Goal: Information Seeking & Learning: Get advice/opinions

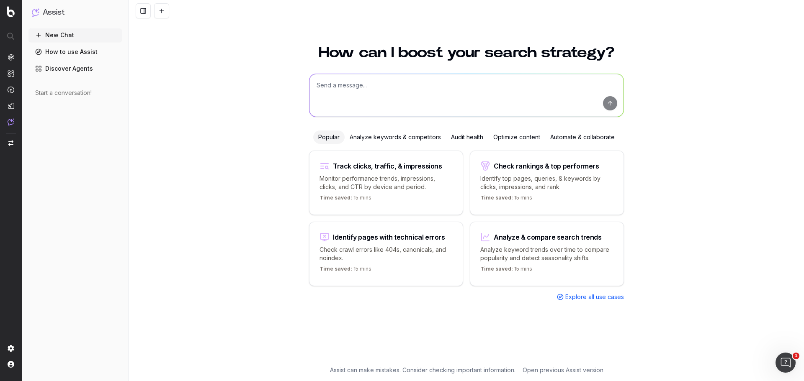
click at [489, 252] on p "Analyze keyword trends over time to compare popularity and detect seasonality s…" at bounding box center [546, 254] width 133 height 17
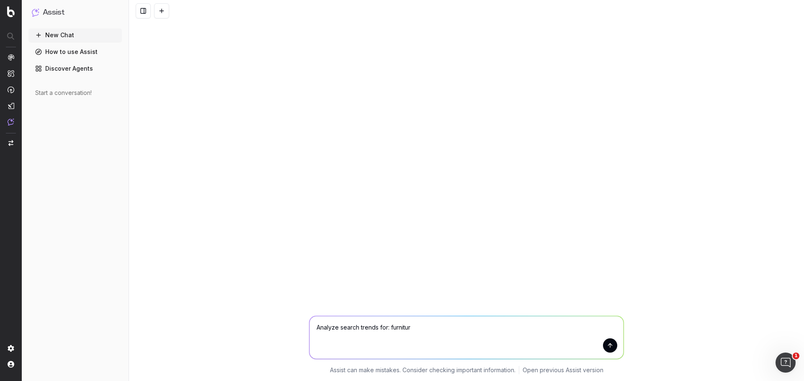
type textarea "Analyze search trends for: furniture"
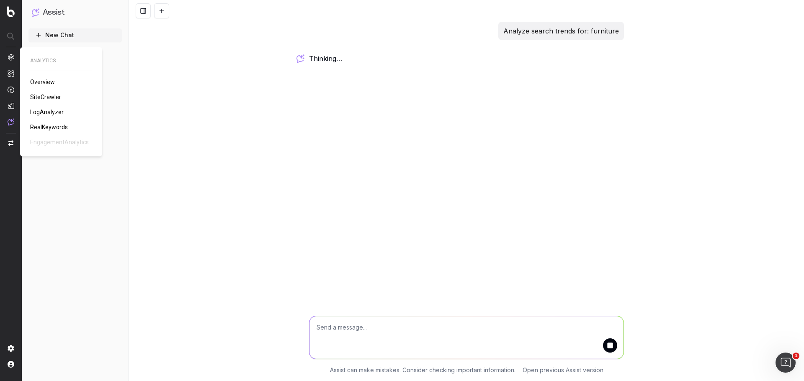
click at [44, 79] on span "Overview" at bounding box center [42, 82] width 25 height 7
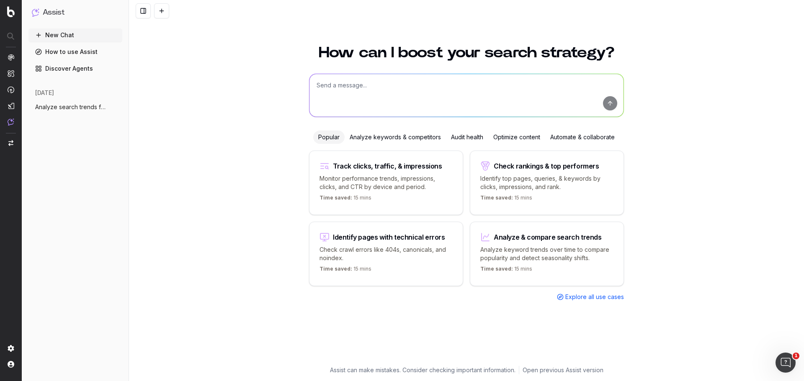
click at [373, 86] on textarea at bounding box center [466, 95] width 314 height 43
type textarea "find m ethe trending terms for holiday shop"
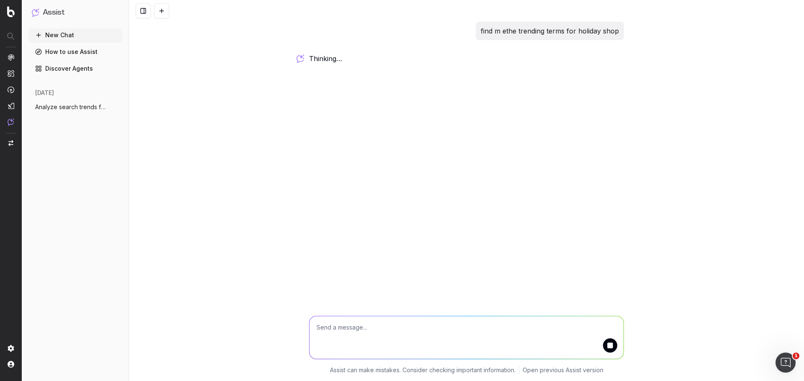
click at [490, 33] on p "find m ethe trending terms for holiday shop" at bounding box center [550, 31] width 138 height 12
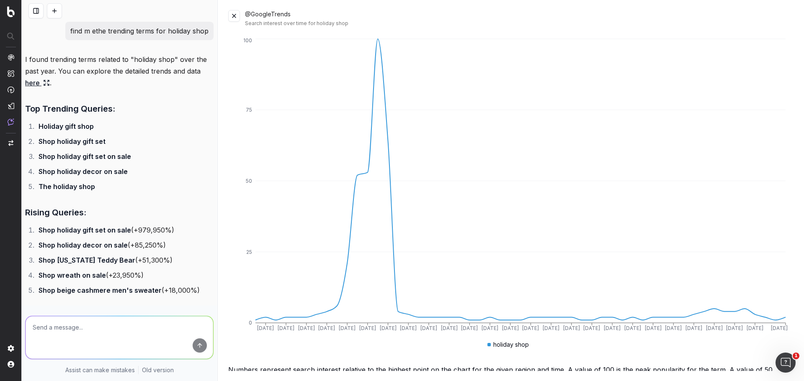
click at [55, 331] on textarea at bounding box center [120, 338] width 188 height 43
click at [137, 328] on textarea "provide me the top trending and risign terms for" at bounding box center [120, 338] width 188 height 43
click at [177, 322] on textarea "provide me the top trending and rising terms for" at bounding box center [120, 338] width 188 height 43
type textarea "provide me the top trending and rising terms for everything related to holidays…"
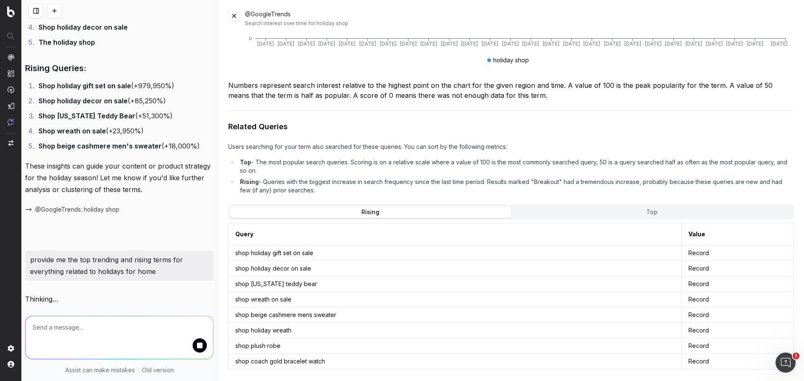
scroll to position [206, 0]
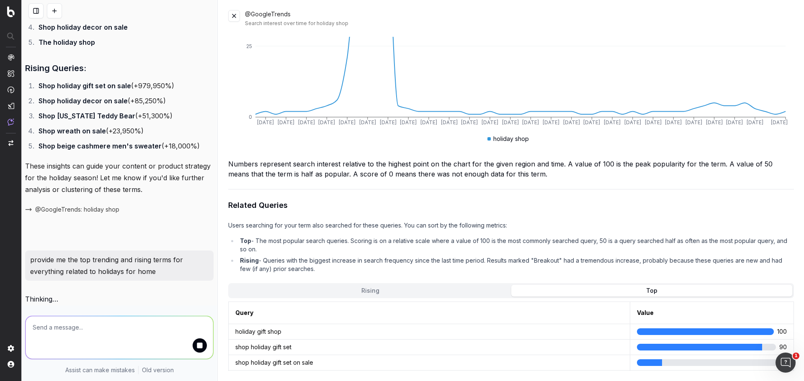
click at [626, 285] on button "Top" at bounding box center [651, 291] width 281 height 12
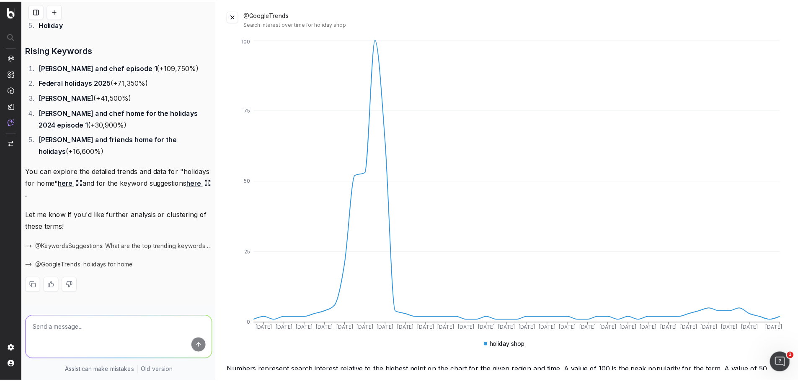
scroll to position [0, 0]
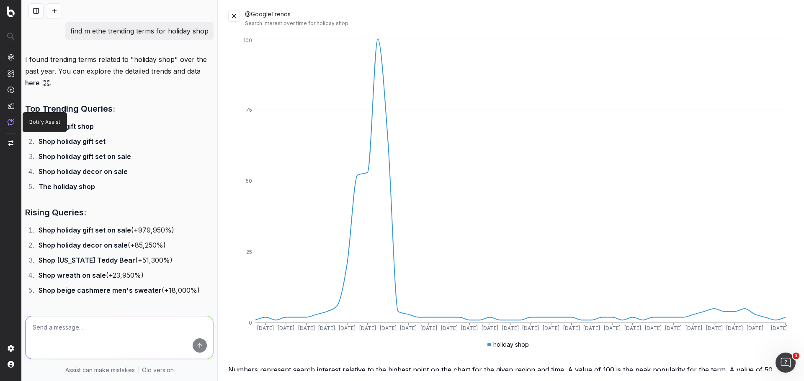
click at [10, 123] on img at bounding box center [11, 121] width 7 height 7
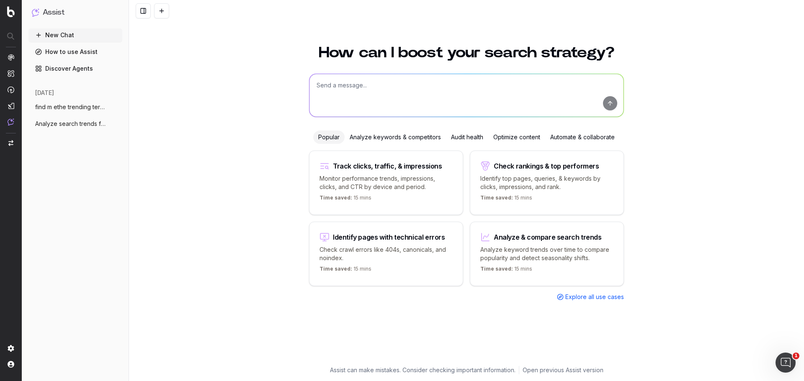
click at [574, 300] on span "Explore all use cases" at bounding box center [594, 297] width 59 height 8
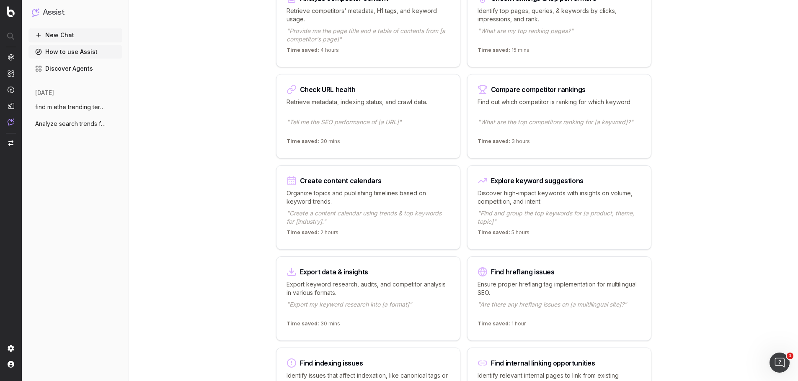
scroll to position [209, 0]
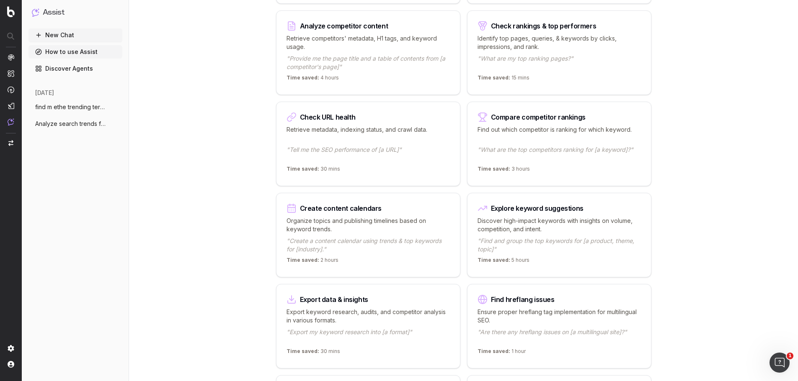
click at [564, 129] on p "Find out which competitor is ranking for which keyword." at bounding box center [558, 134] width 163 height 17
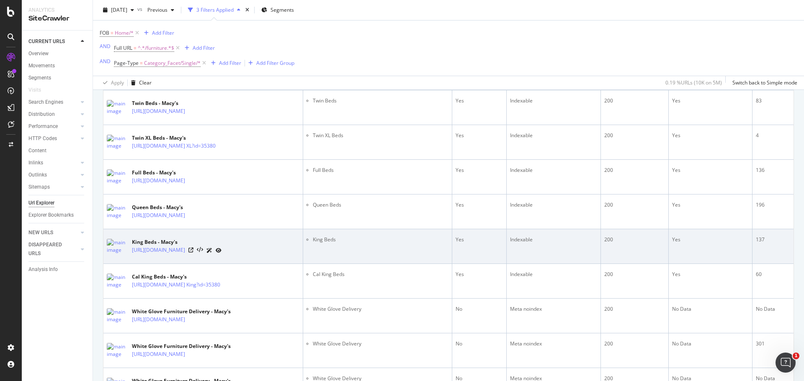
scroll to position [250, 0]
